Goal: Task Accomplishment & Management: Use online tool/utility

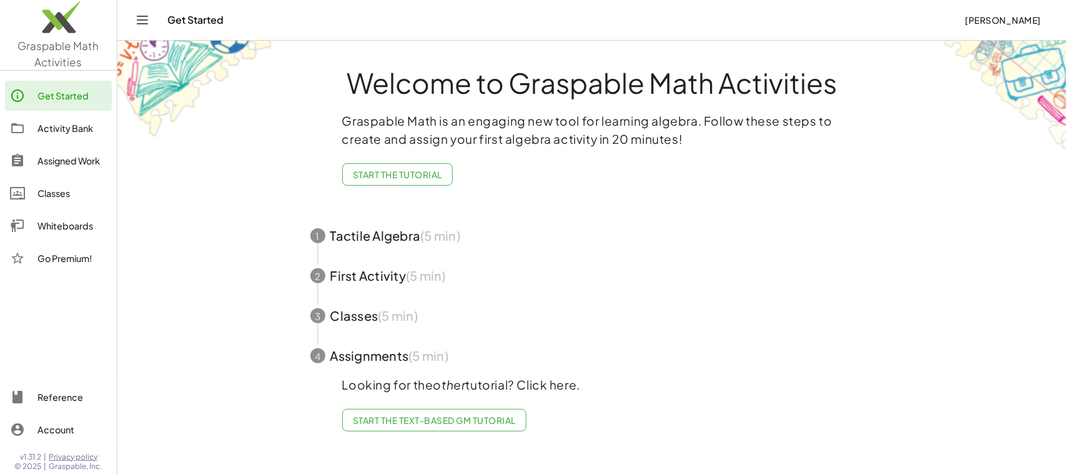
click at [64, 221] on div "Whiteboards" at bounding box center [71, 225] width 69 height 15
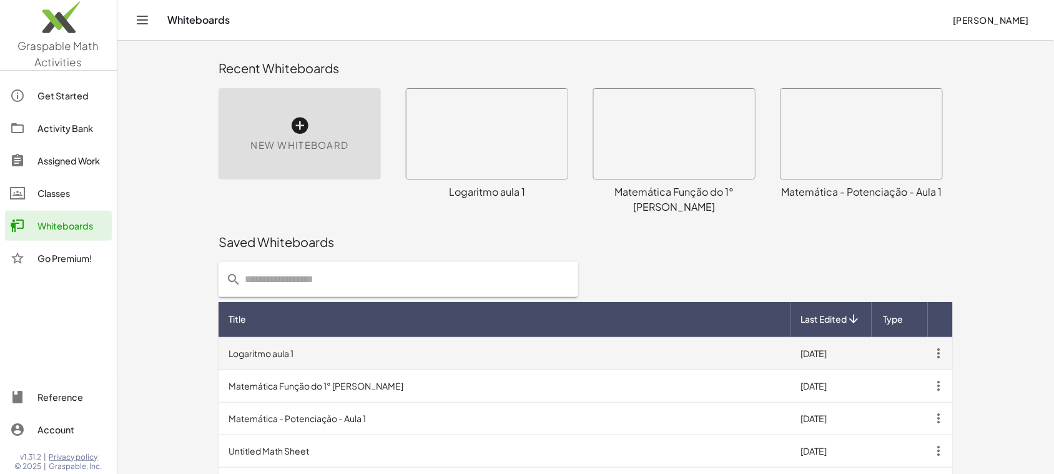
click at [363, 337] on td "Logaritmo aula 1" at bounding box center [505, 353] width 573 height 32
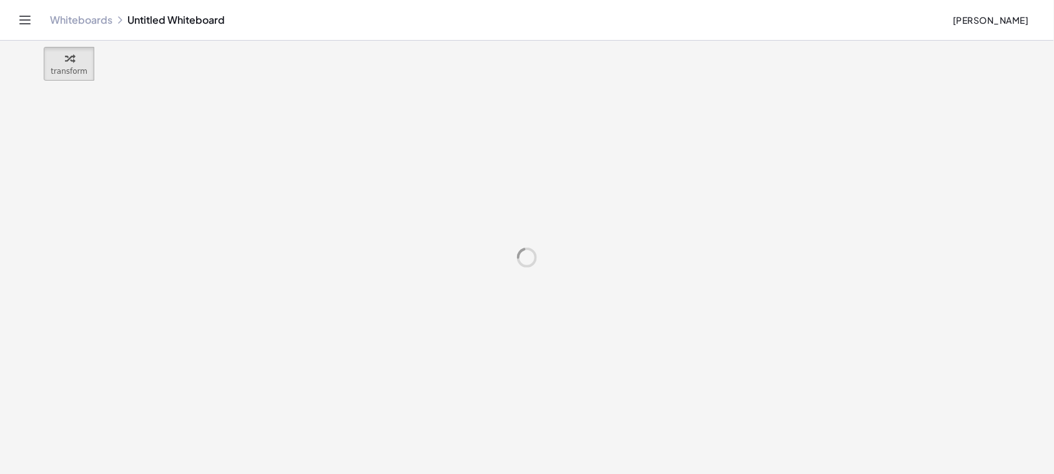
click at [378, 337] on div at bounding box center [527, 257] width 1054 height 433
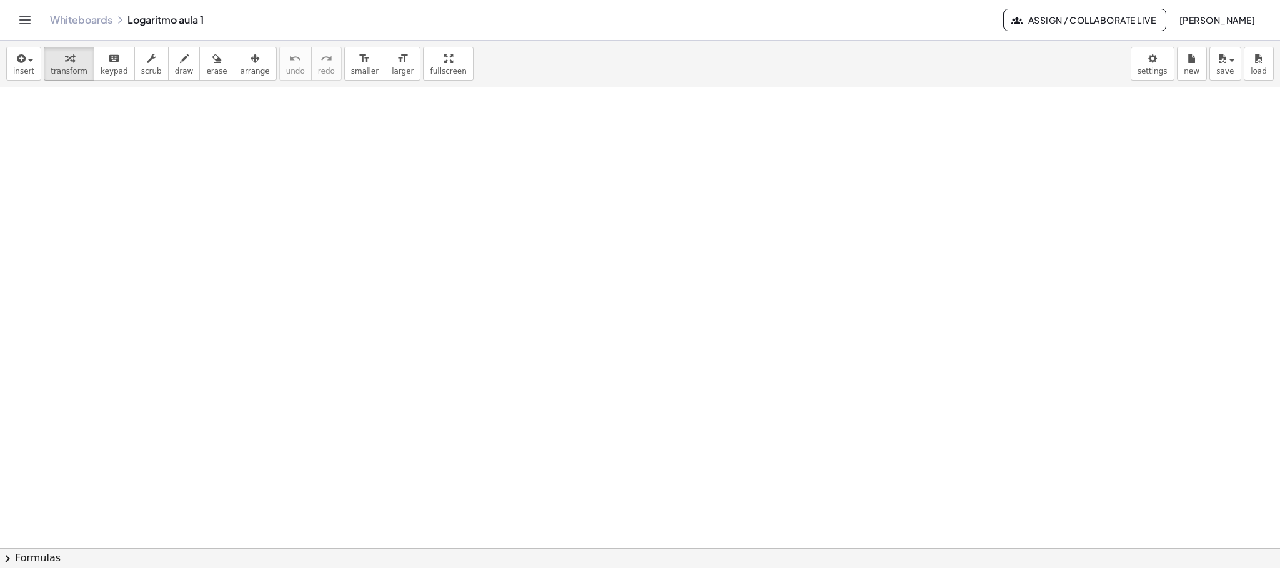
scroll to position [11669, 0]
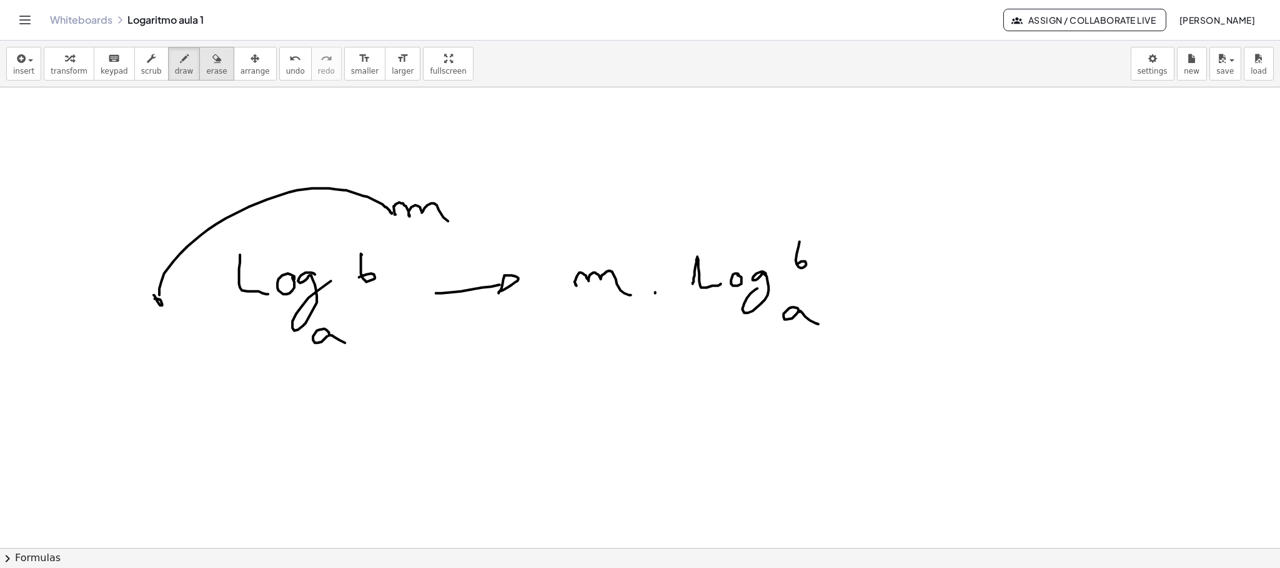
click at [209, 56] on div "button" at bounding box center [216, 58] width 21 height 15
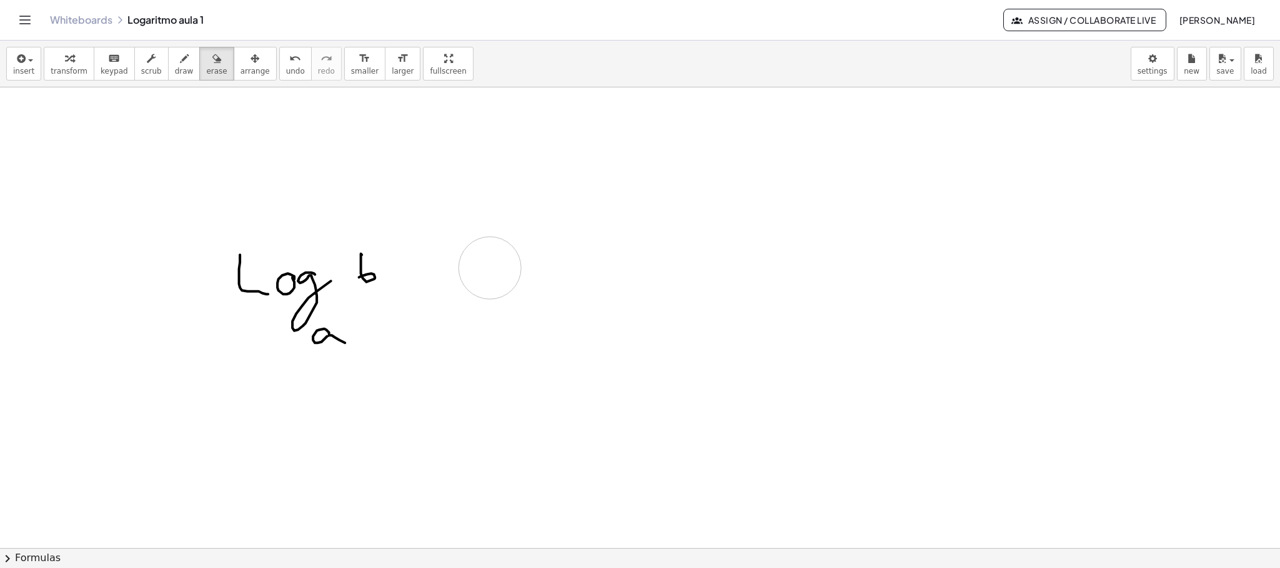
drag, startPoint x: 167, startPoint y: 308, endPoint x: 666, endPoint y: 259, distance: 500.9
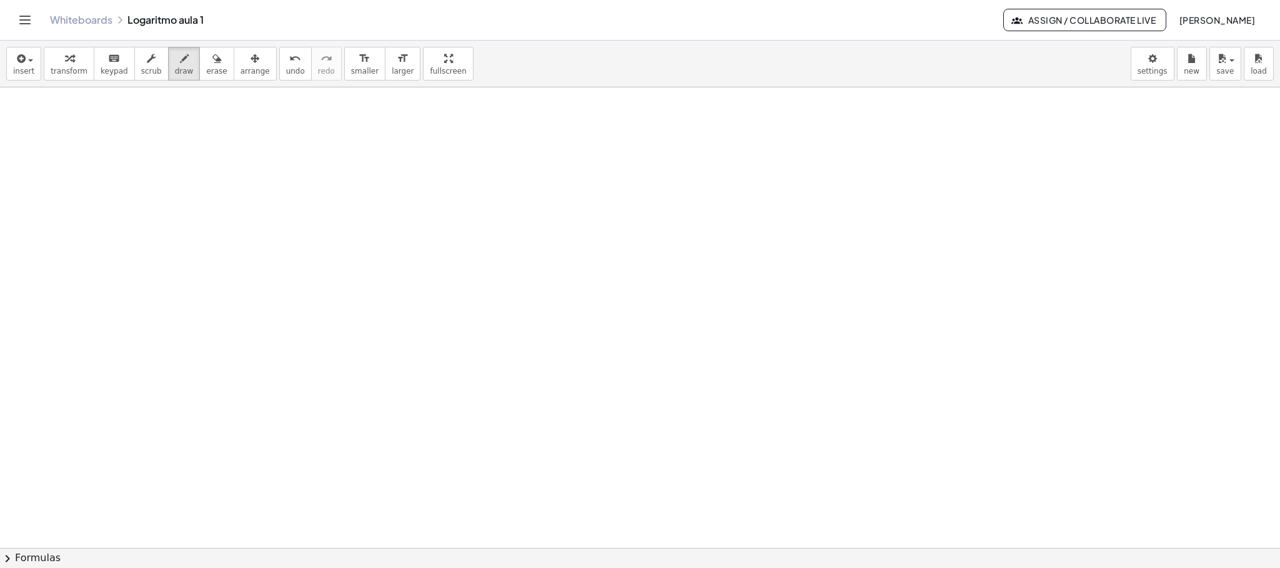
scroll to position [12798, 0]
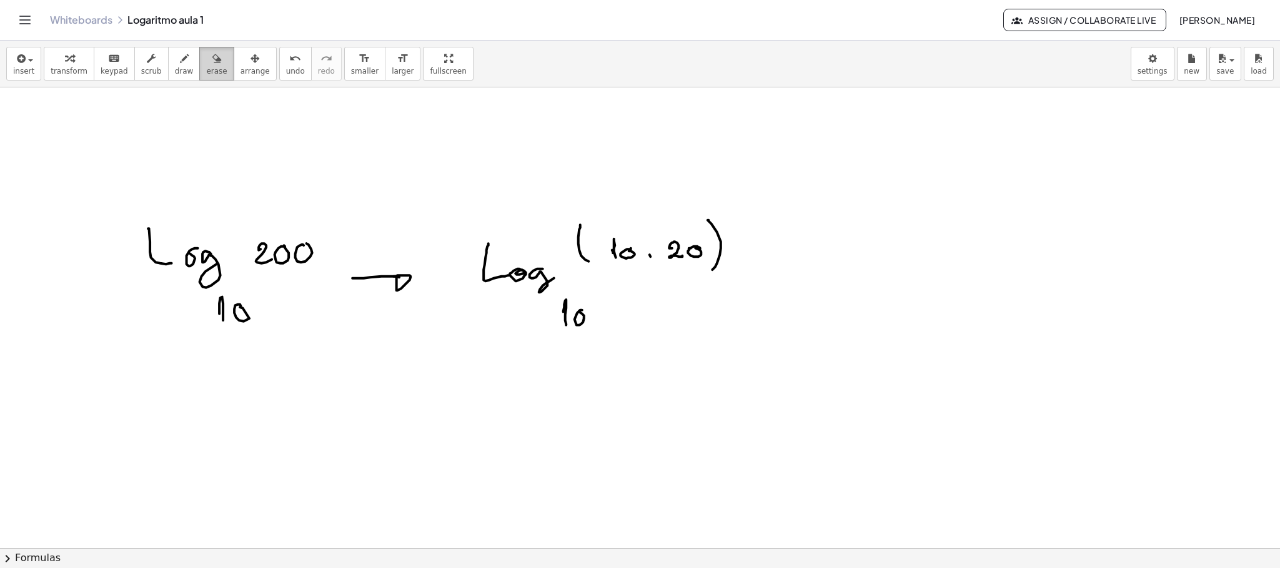
click at [208, 70] on span "erase" at bounding box center [216, 71] width 21 height 9
drag, startPoint x: 877, startPoint y: 357, endPoint x: 630, endPoint y: 234, distance: 276.0
drag, startPoint x: 820, startPoint y: 222, endPoint x: 612, endPoint y: 66, distance: 259.8
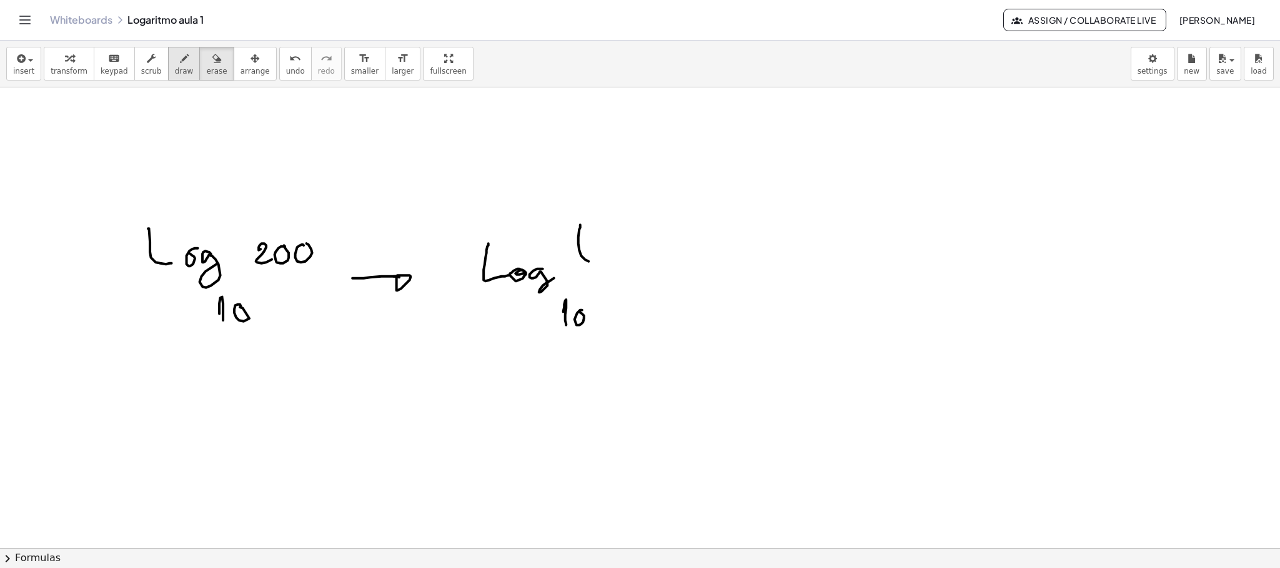
click at [180, 66] on icon "button" at bounding box center [184, 58] width 9 height 15
drag, startPoint x: 636, startPoint y: 231, endPoint x: 580, endPoint y: 229, distance: 56.2
drag, startPoint x: 206, startPoint y: 56, endPoint x: 492, endPoint y: 158, distance: 303.1
click at [210, 59] on div "button" at bounding box center [216, 58] width 21 height 15
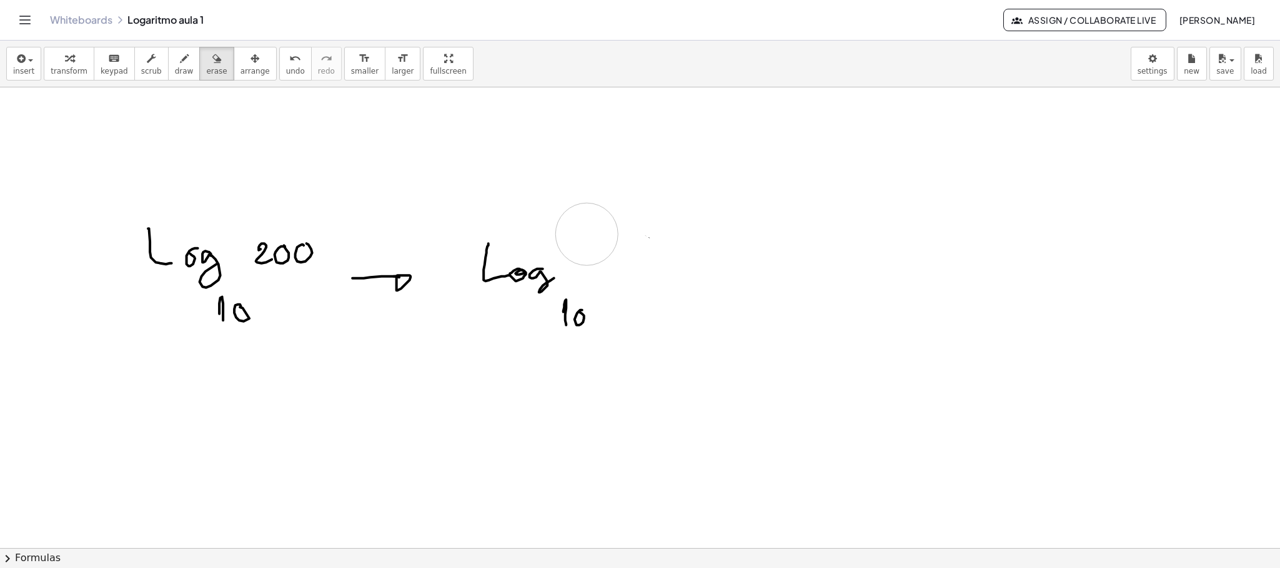
drag, startPoint x: 750, startPoint y: 340, endPoint x: 174, endPoint y: 109, distance: 619.8
click at [177, 67] on span "draw" at bounding box center [184, 71] width 19 height 9
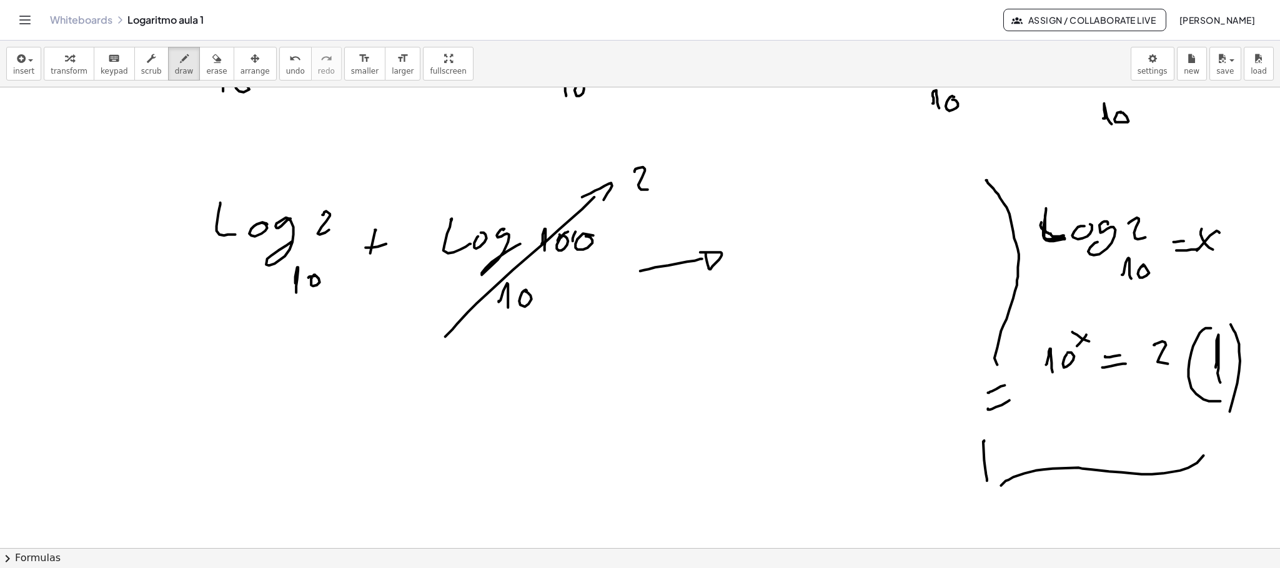
scroll to position [13071, 0]
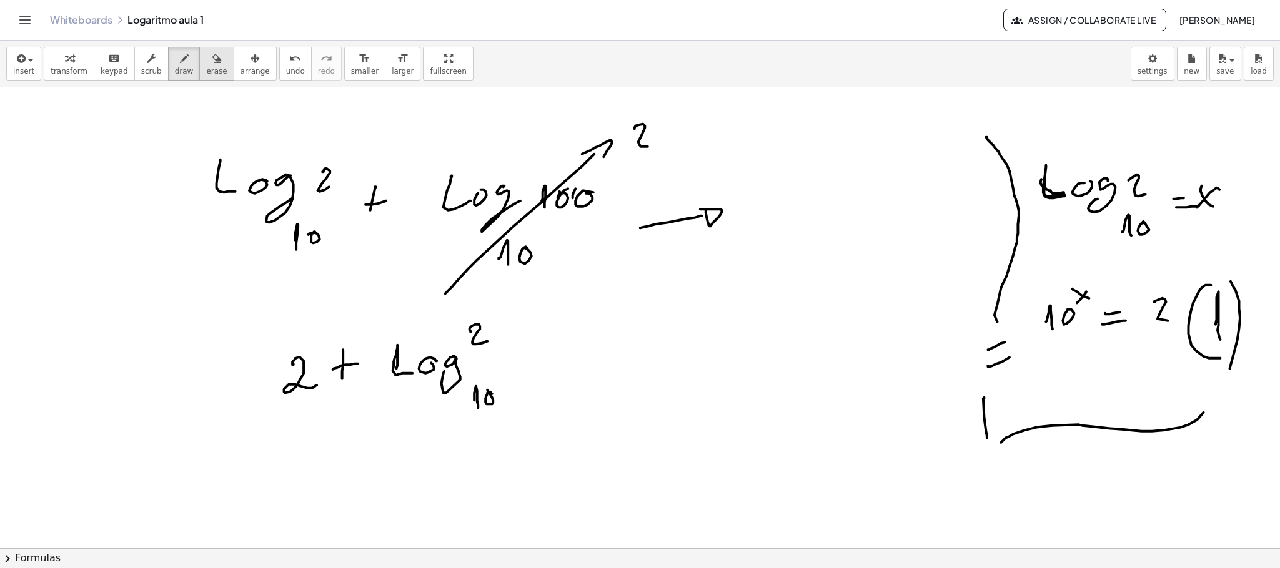
click at [206, 70] on span "erase" at bounding box center [216, 71] width 21 height 9
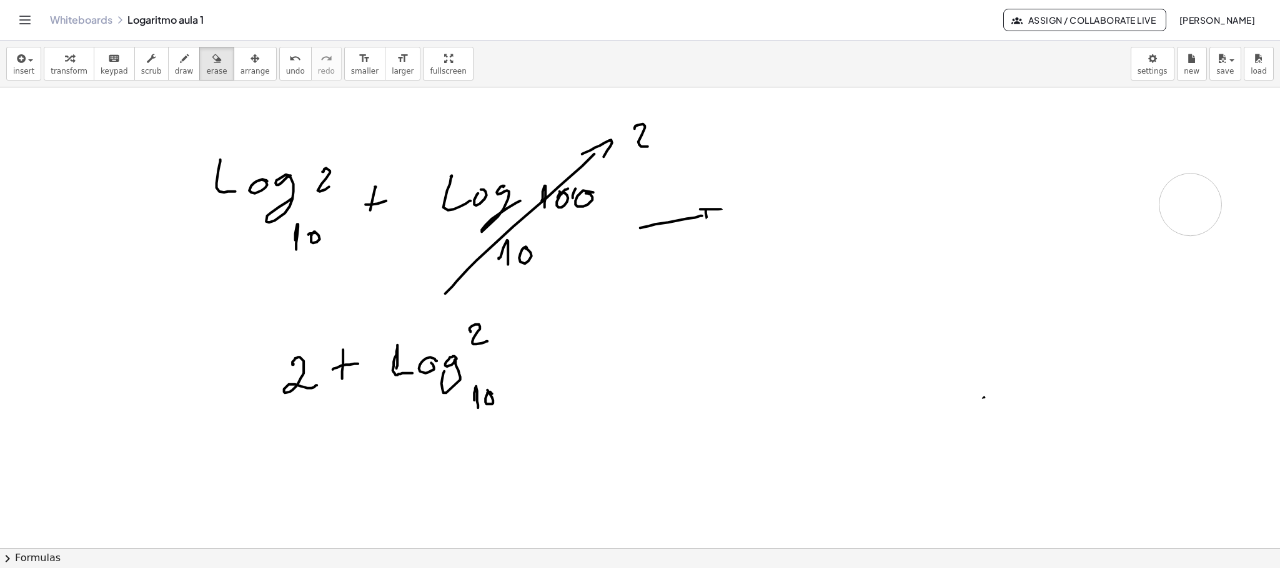
drag, startPoint x: 1172, startPoint y: 427, endPoint x: 962, endPoint y: 563, distance: 249.9
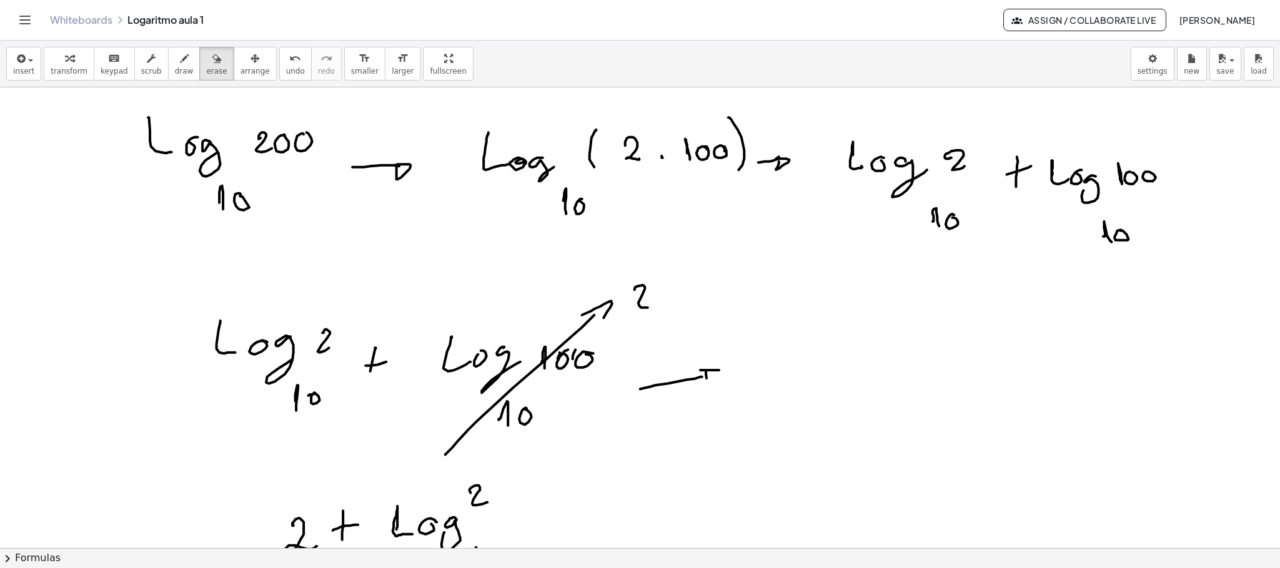
scroll to position [12883, 0]
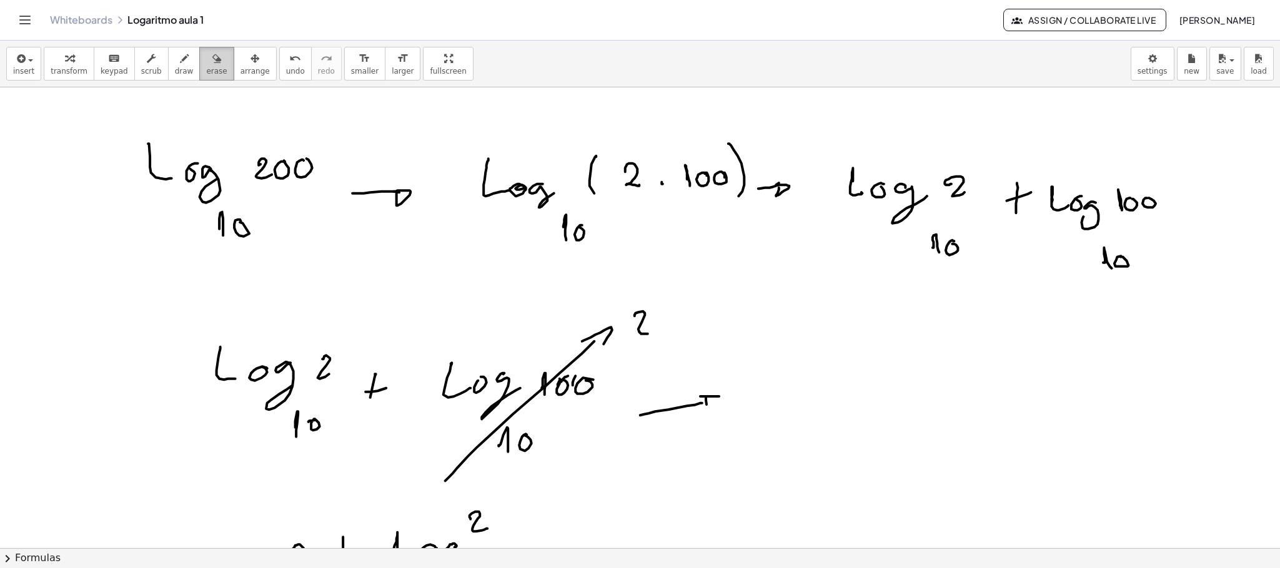
click at [212, 66] on icon "button" at bounding box center [216, 58] width 9 height 15
drag, startPoint x: 705, startPoint y: 392, endPoint x: 336, endPoint y: 187, distance: 421.4
click at [210, 68] on span "erase" at bounding box center [216, 71] width 21 height 9
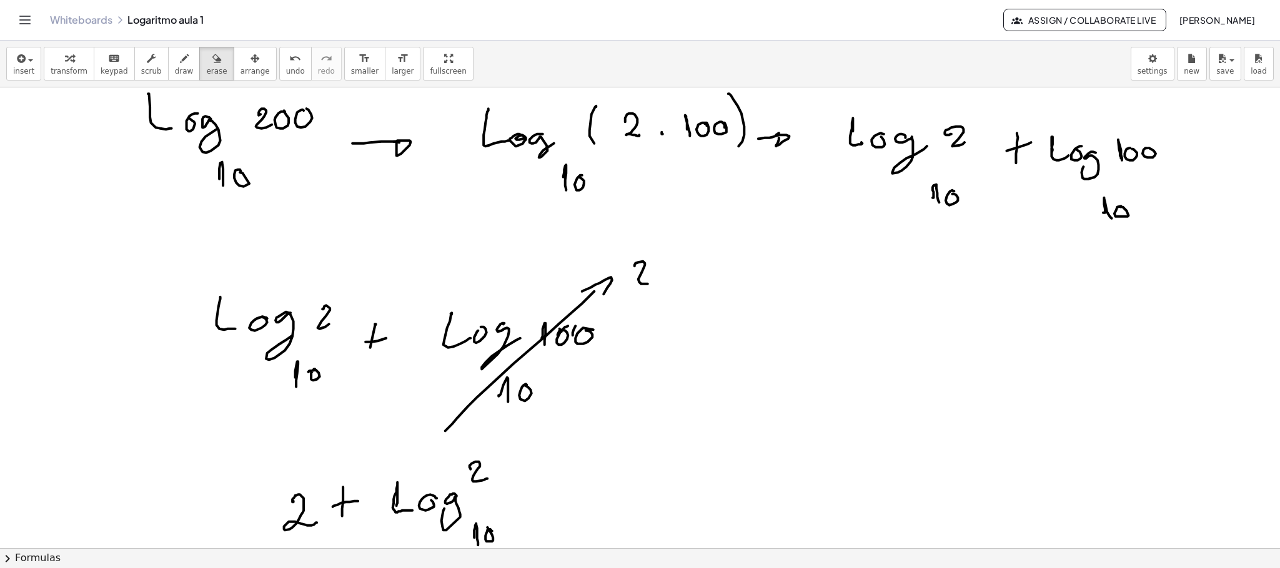
scroll to position [12977, 0]
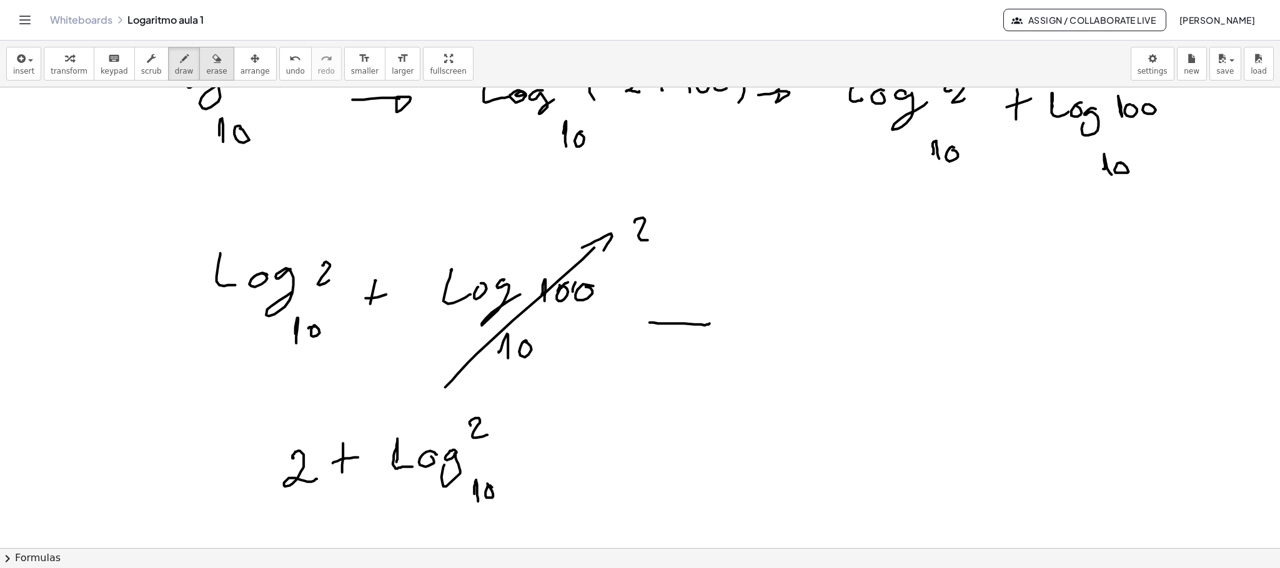
click at [212, 66] on icon "button" at bounding box center [216, 58] width 9 height 15
drag, startPoint x: 900, startPoint y: 304, endPoint x: 208, endPoint y: 32, distance: 743.0
click at [180, 66] on icon "button" at bounding box center [184, 58] width 9 height 15
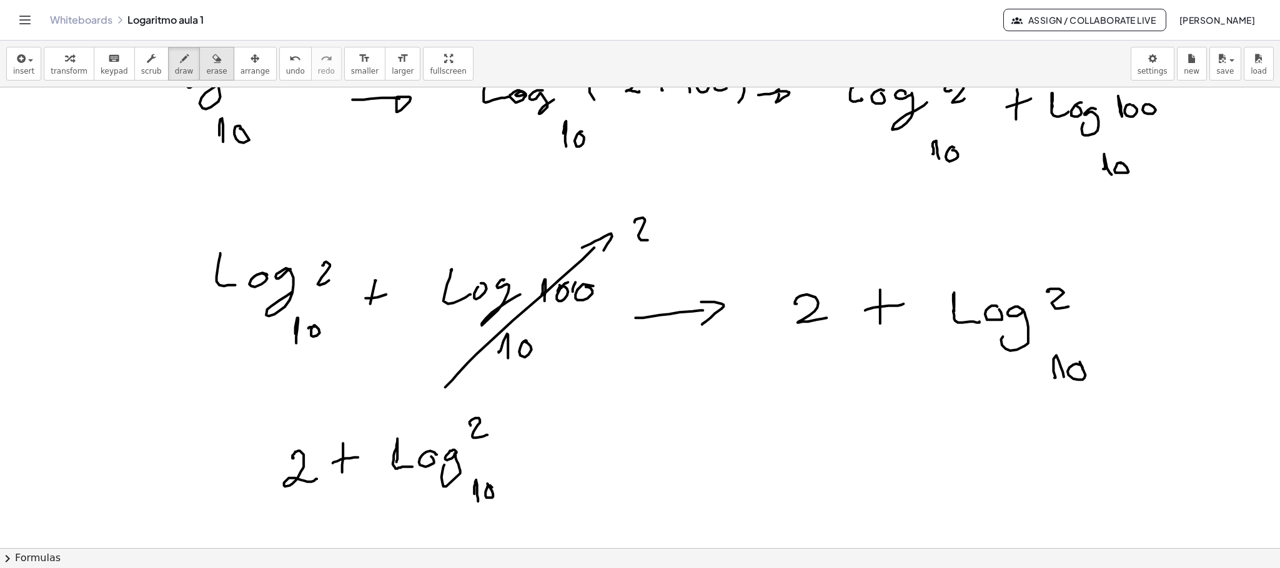
drag, startPoint x: 204, startPoint y: 66, endPoint x: 214, endPoint y: 71, distance: 11.5
click at [212, 66] on icon "button" at bounding box center [216, 58] width 9 height 15
drag, startPoint x: 575, startPoint y: 480, endPoint x: 757, endPoint y: 412, distance: 193.9
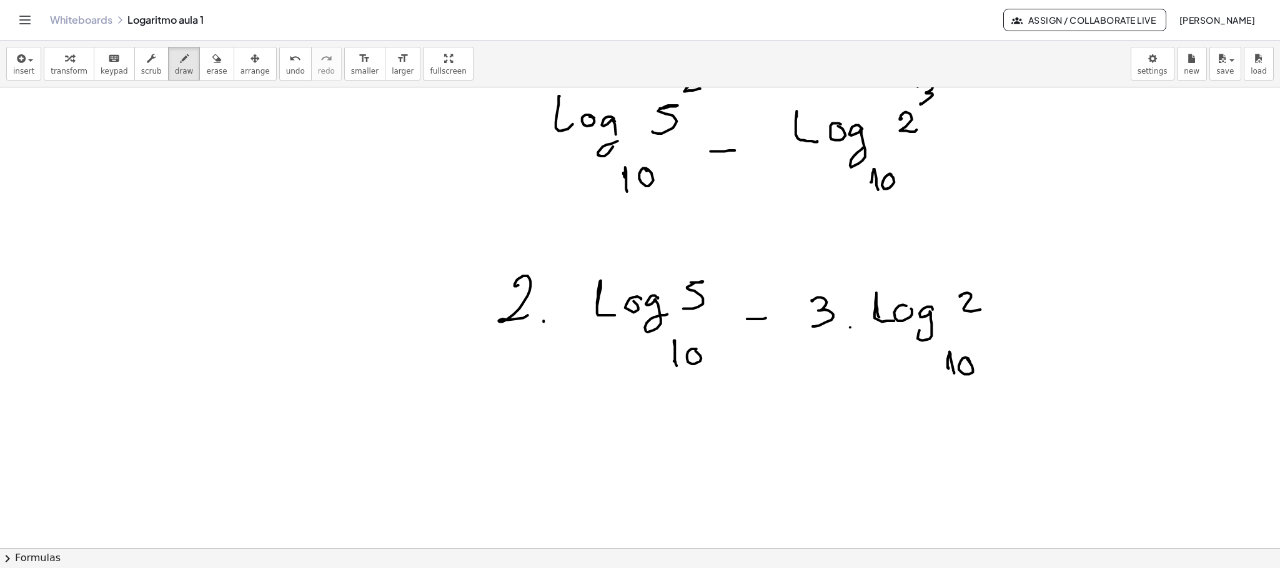
scroll to position [13718, 0]
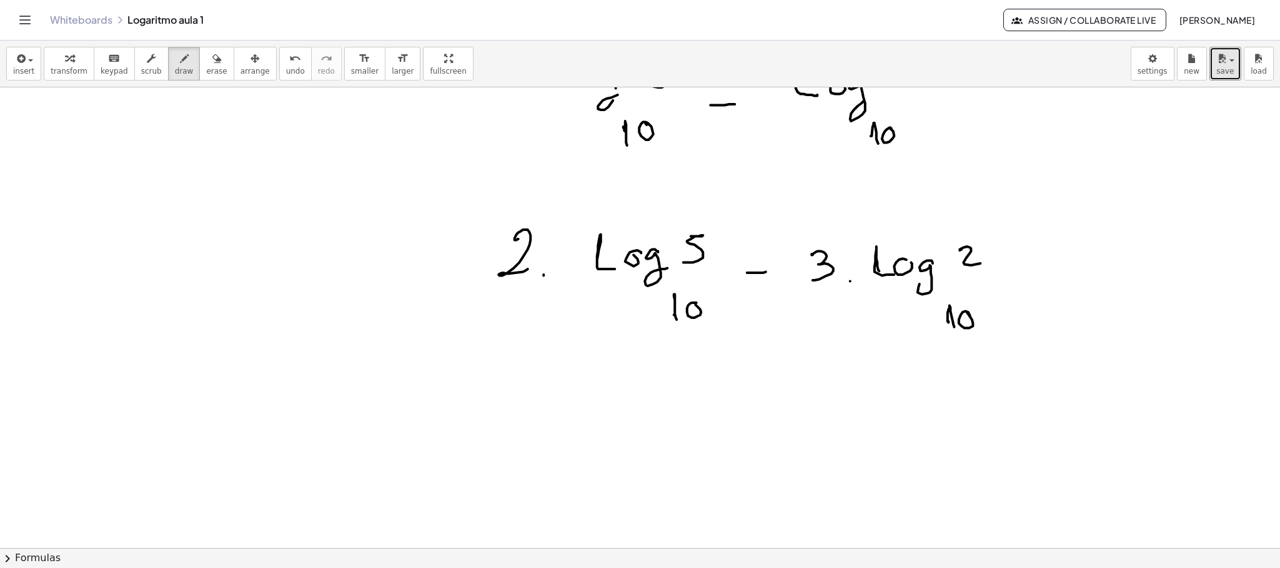
click at [1054, 73] on span "save" at bounding box center [1224, 71] width 17 height 9
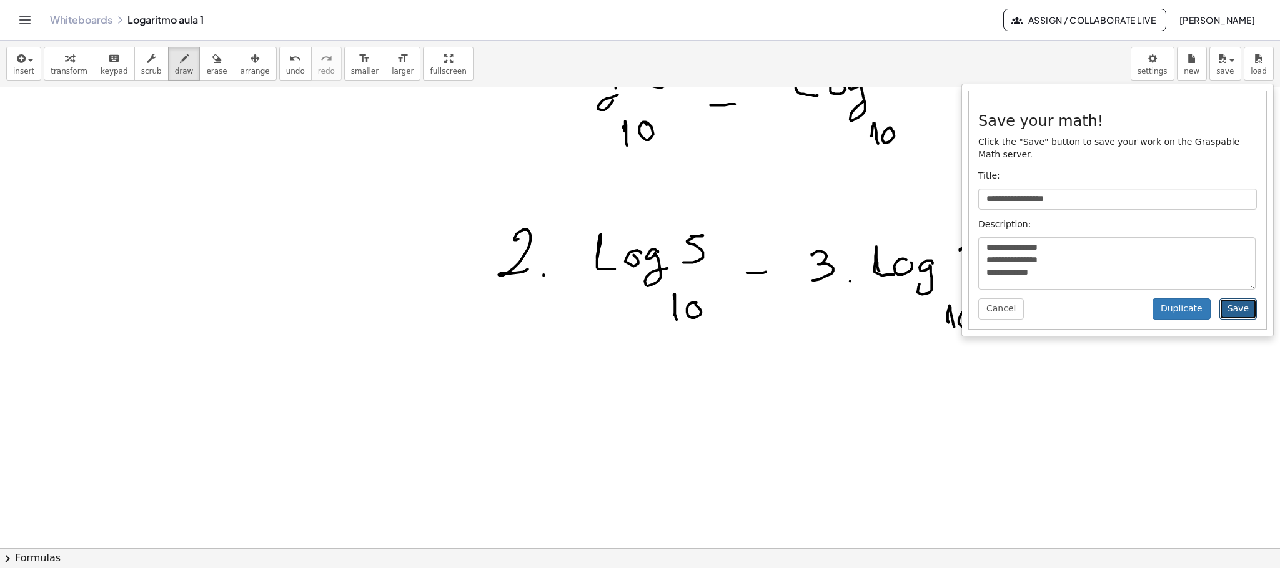
click at [1054, 308] on button "Save" at bounding box center [1237, 309] width 37 height 21
